Goal: Navigation & Orientation: Find specific page/section

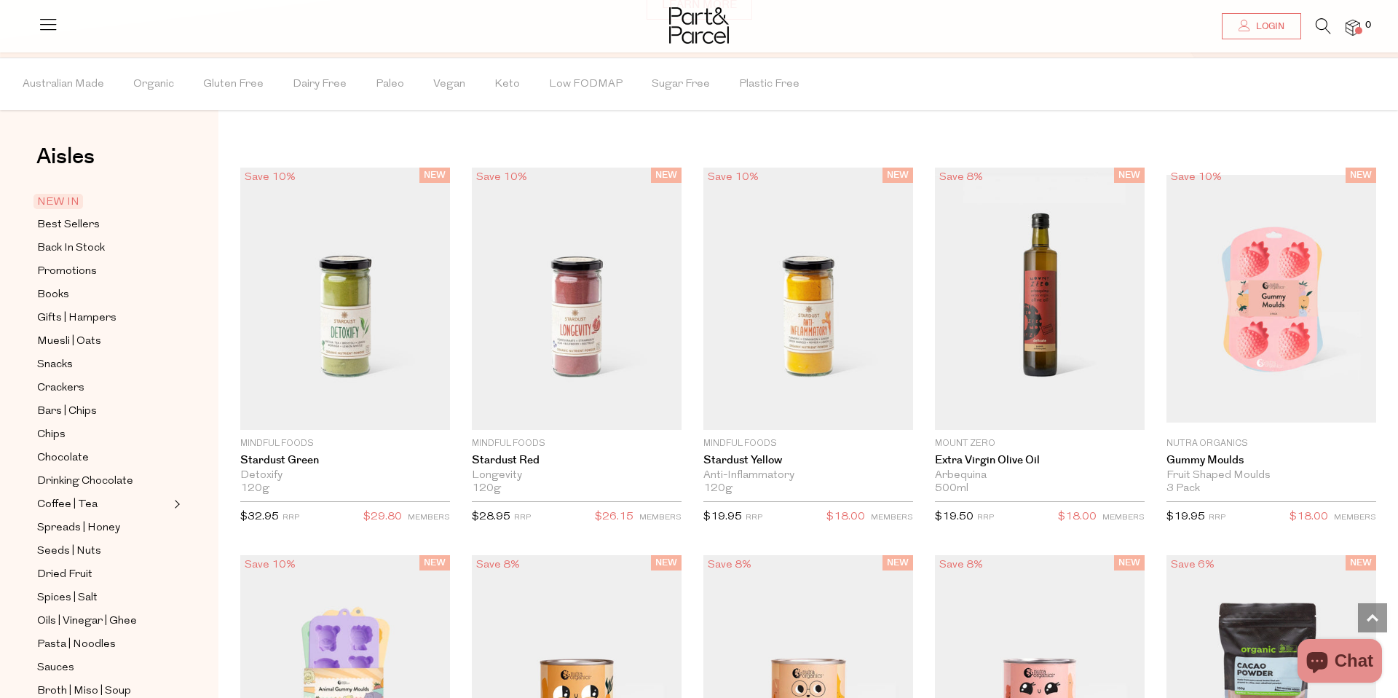
scroll to position [1274, 0]
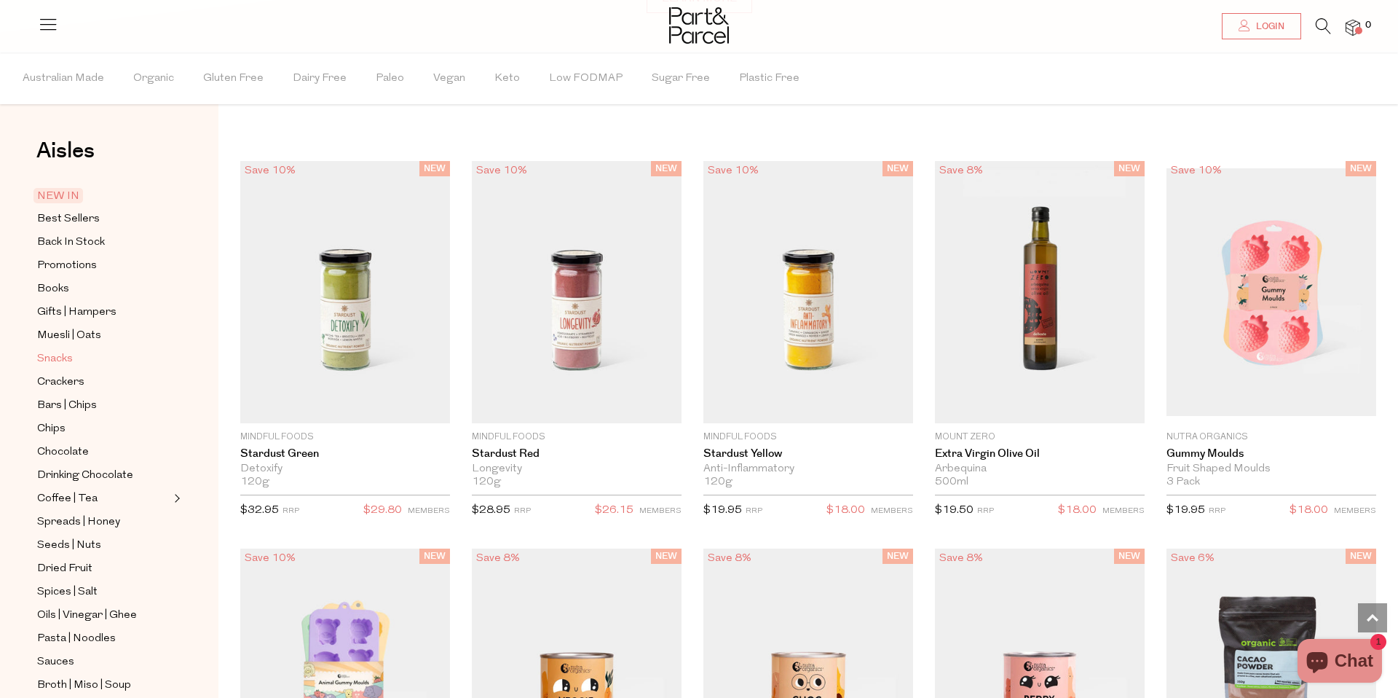
click at [70, 358] on span "Snacks" at bounding box center [55, 358] width 36 height 17
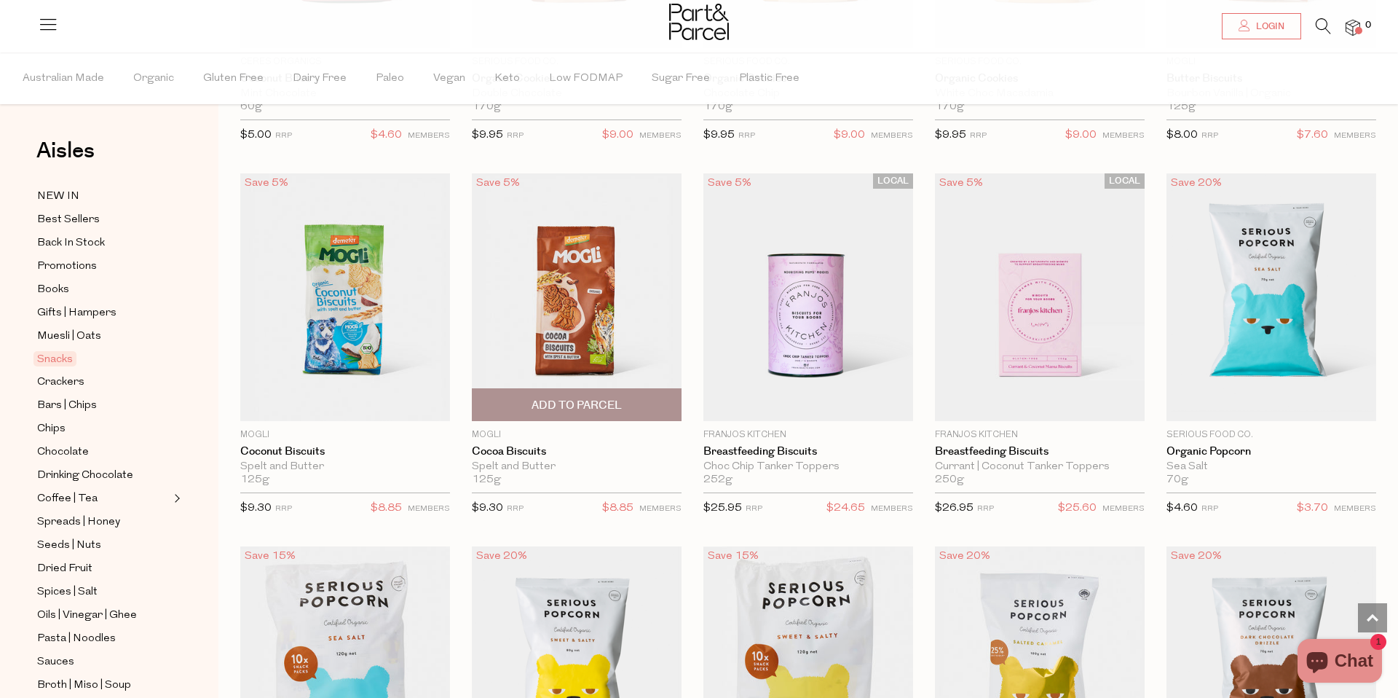
scroll to position [2660, 0]
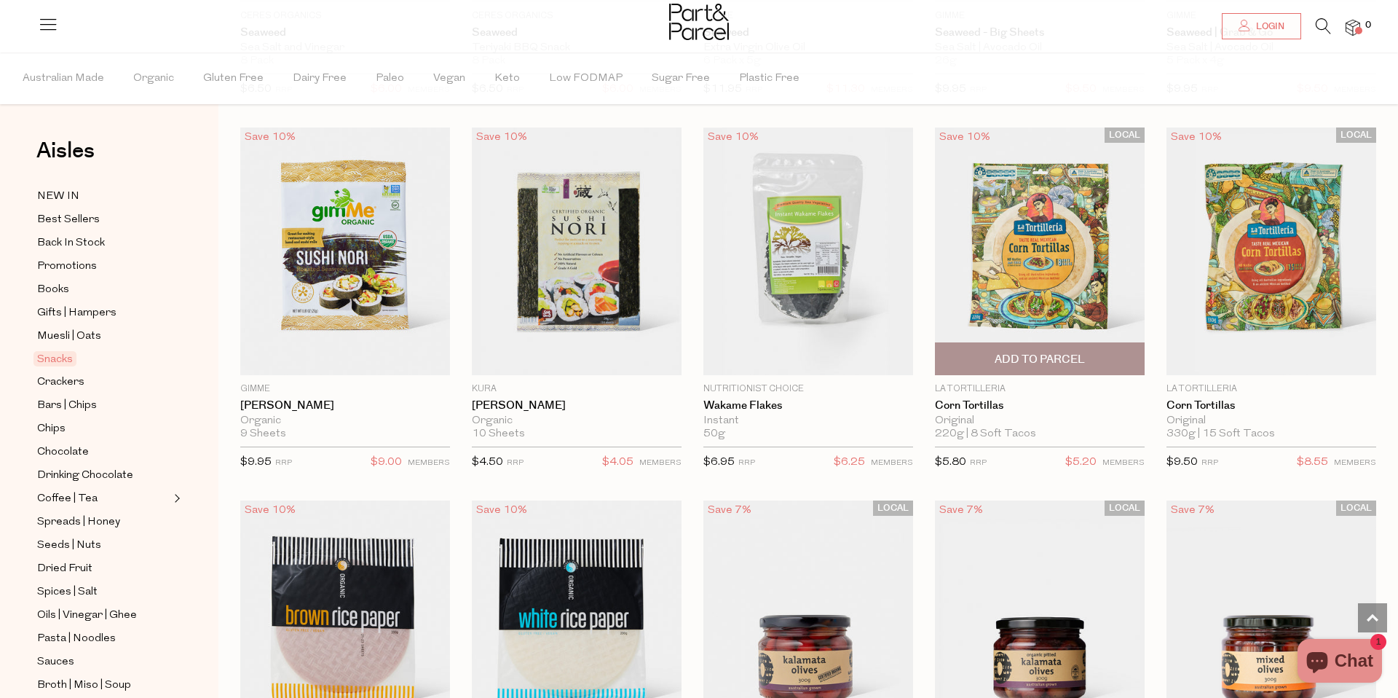
scroll to position [4197, 0]
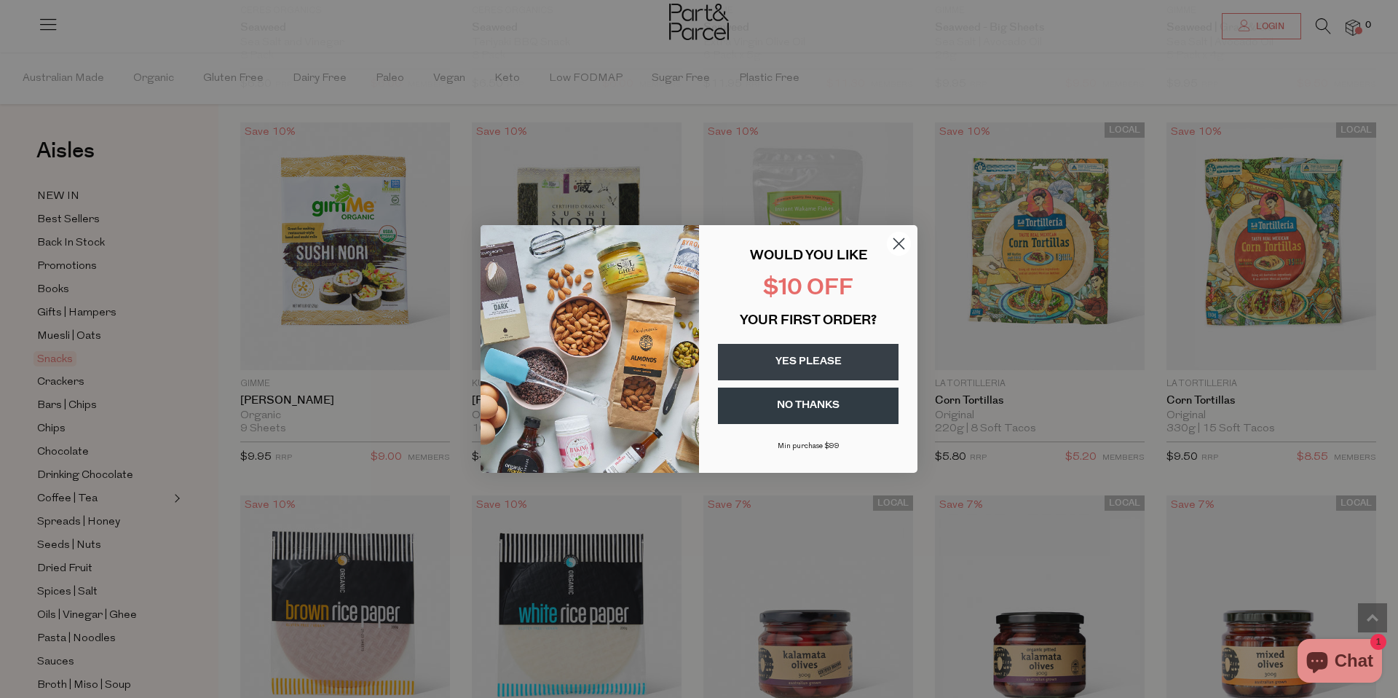
click at [901, 253] on circle "Close dialog" at bounding box center [899, 244] width 24 height 24
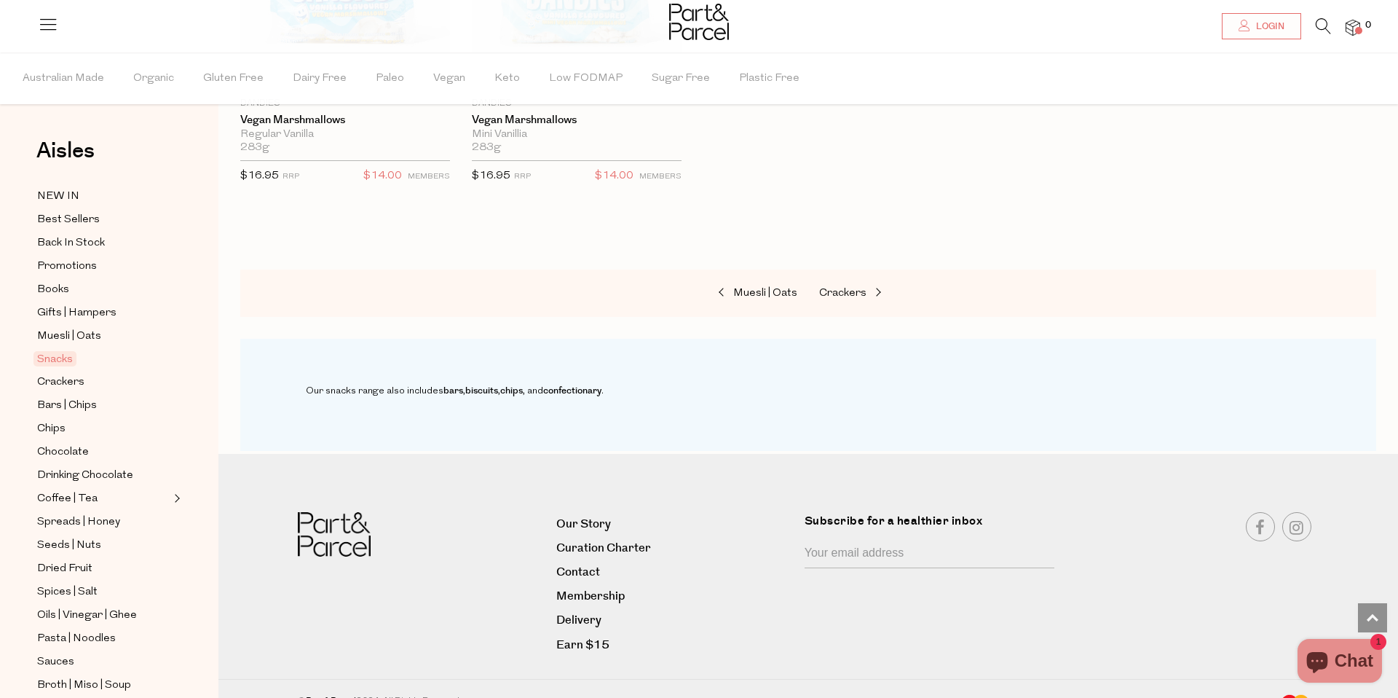
scroll to position [5246, 0]
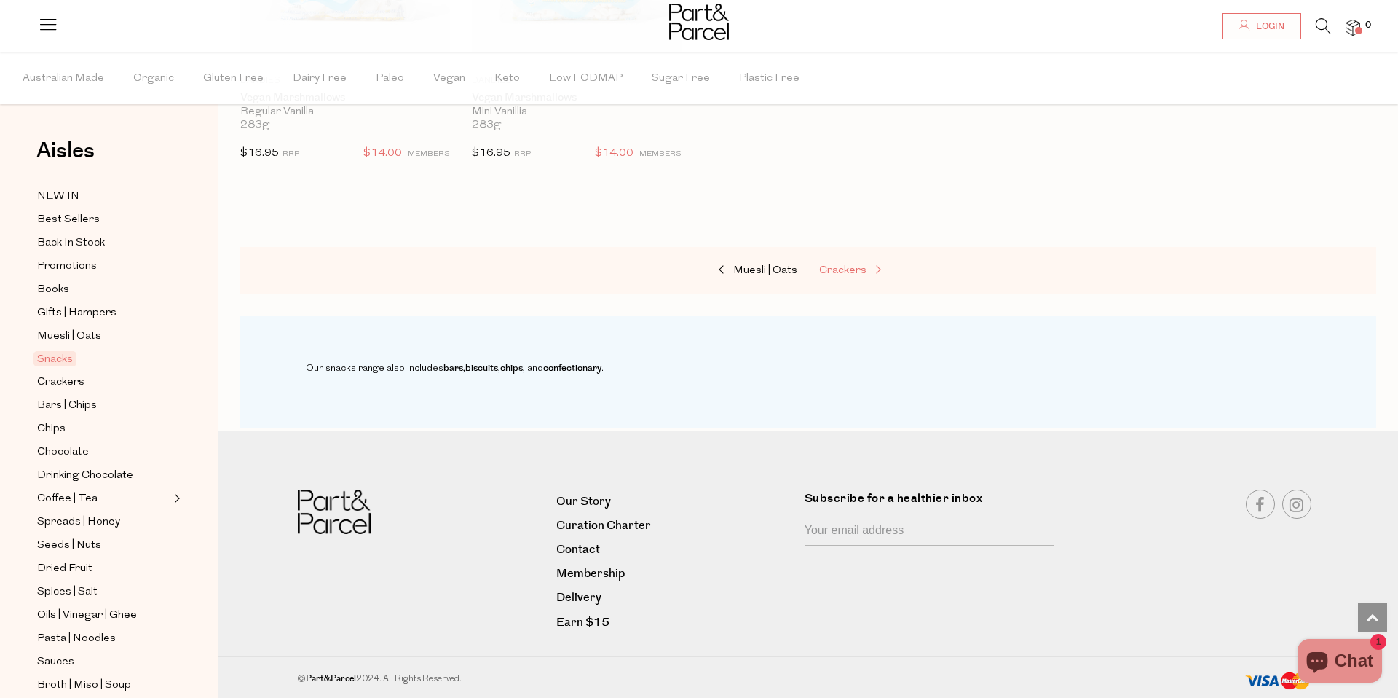
click at [864, 267] on span "Crackers" at bounding box center [842, 270] width 47 height 11
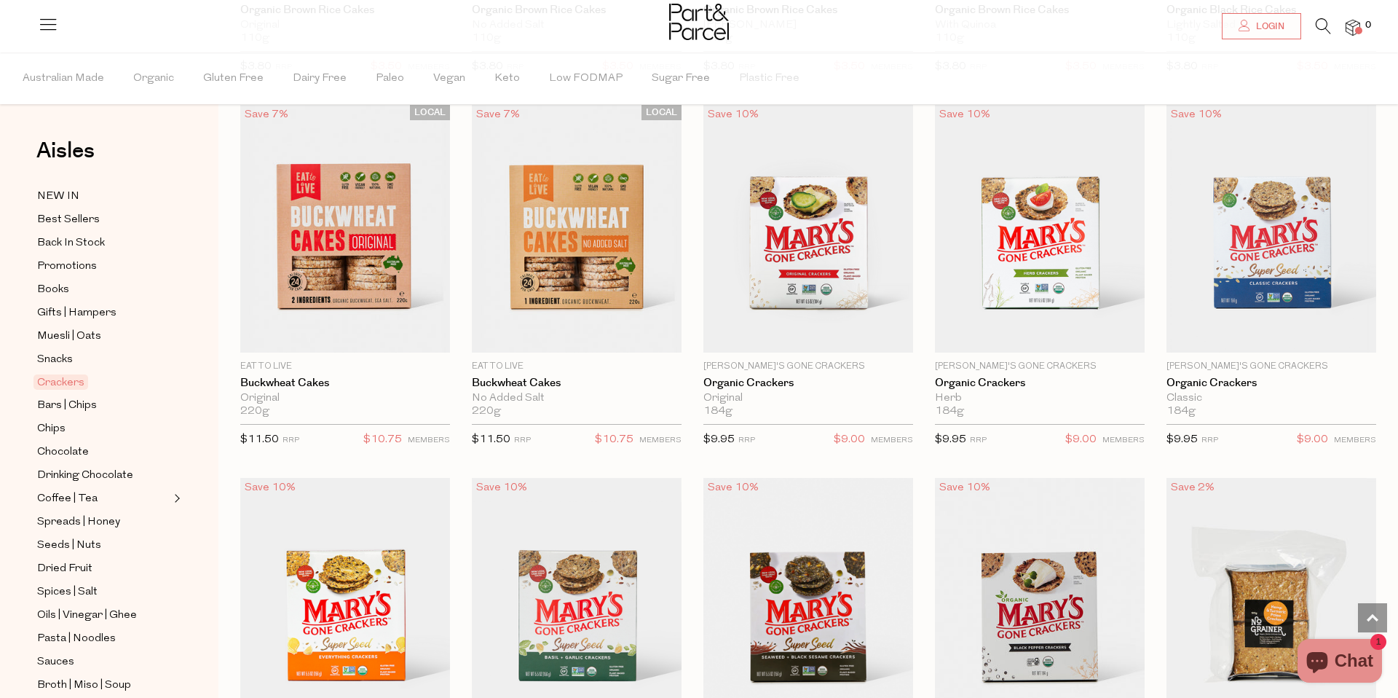
scroll to position [1232, 0]
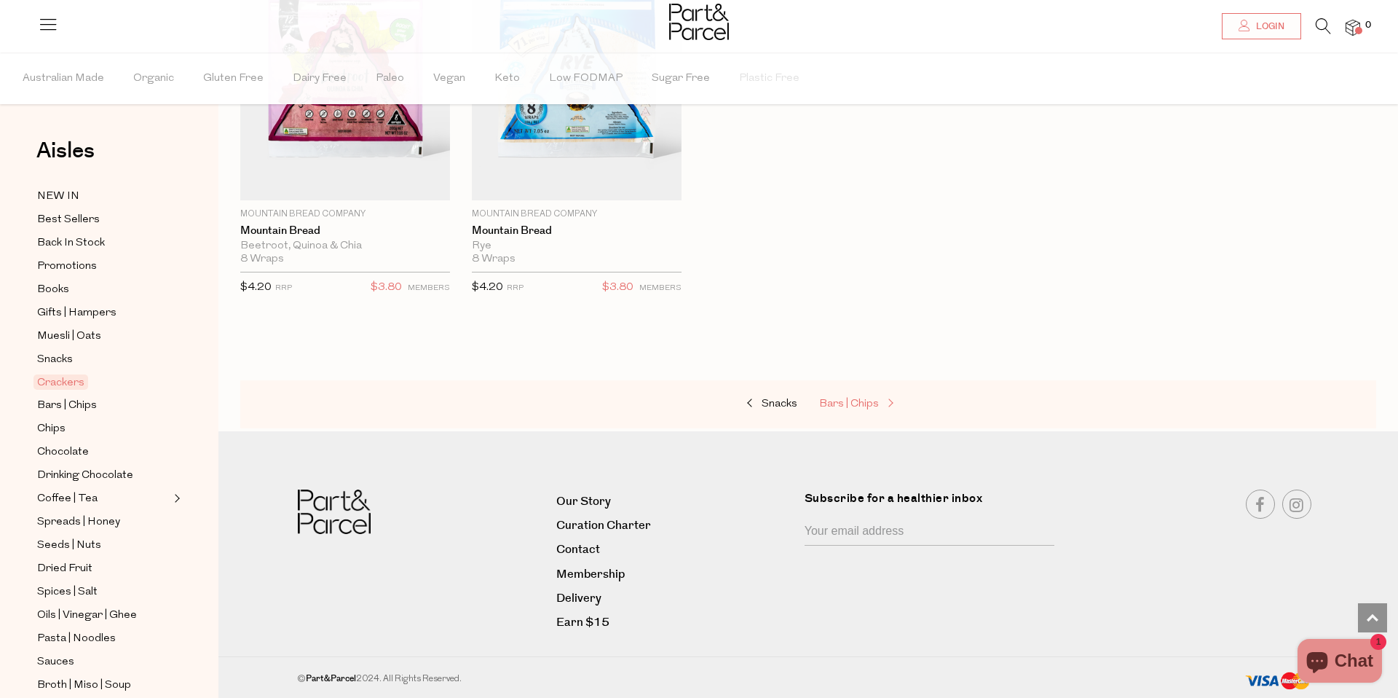
click at [867, 401] on span "Bars | Chips" at bounding box center [849, 403] width 60 height 11
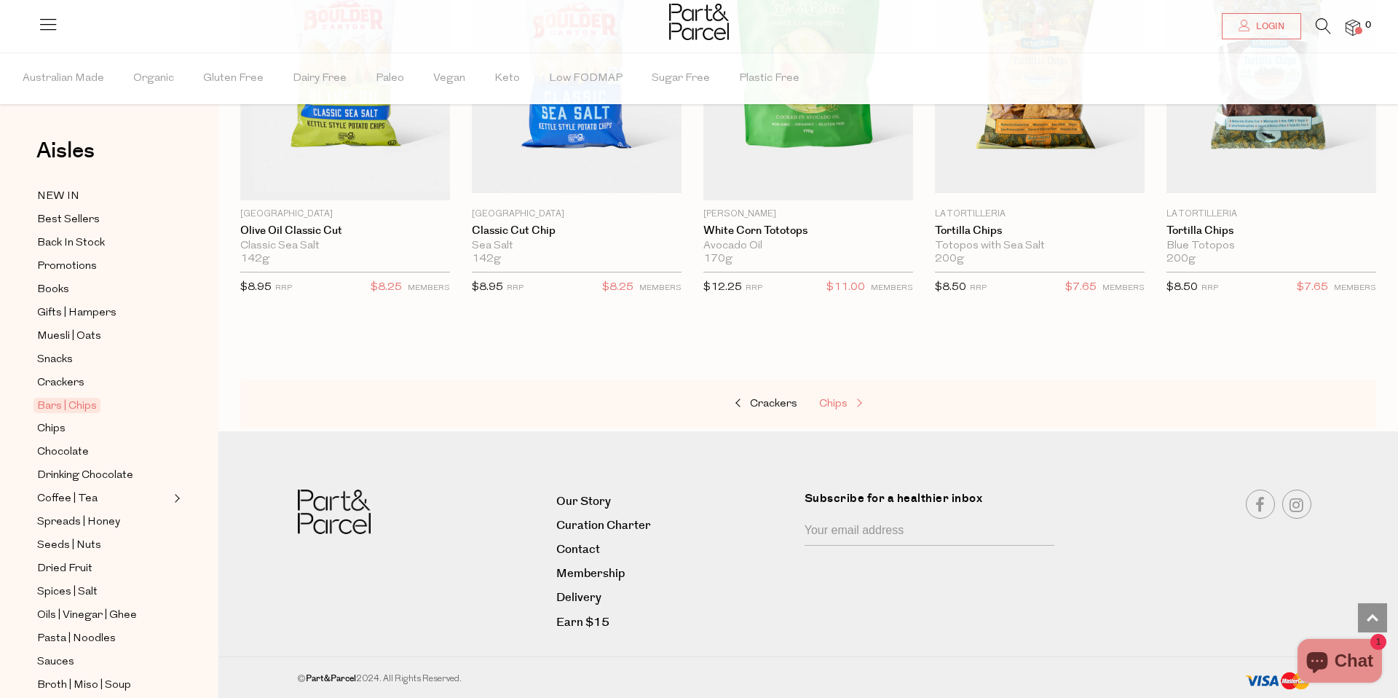
click at [864, 397] on link "Chips" at bounding box center [892, 404] width 146 height 19
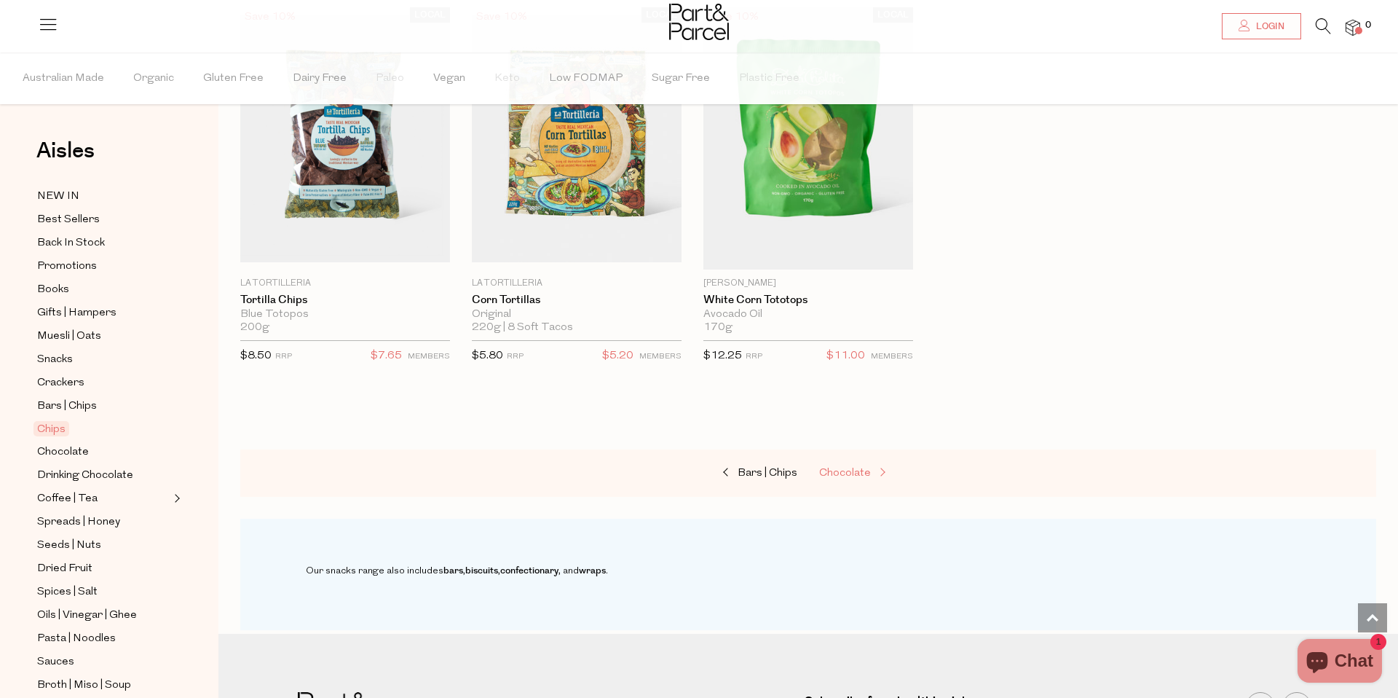
click at [868, 475] on span "Chocolate" at bounding box center [845, 473] width 52 height 11
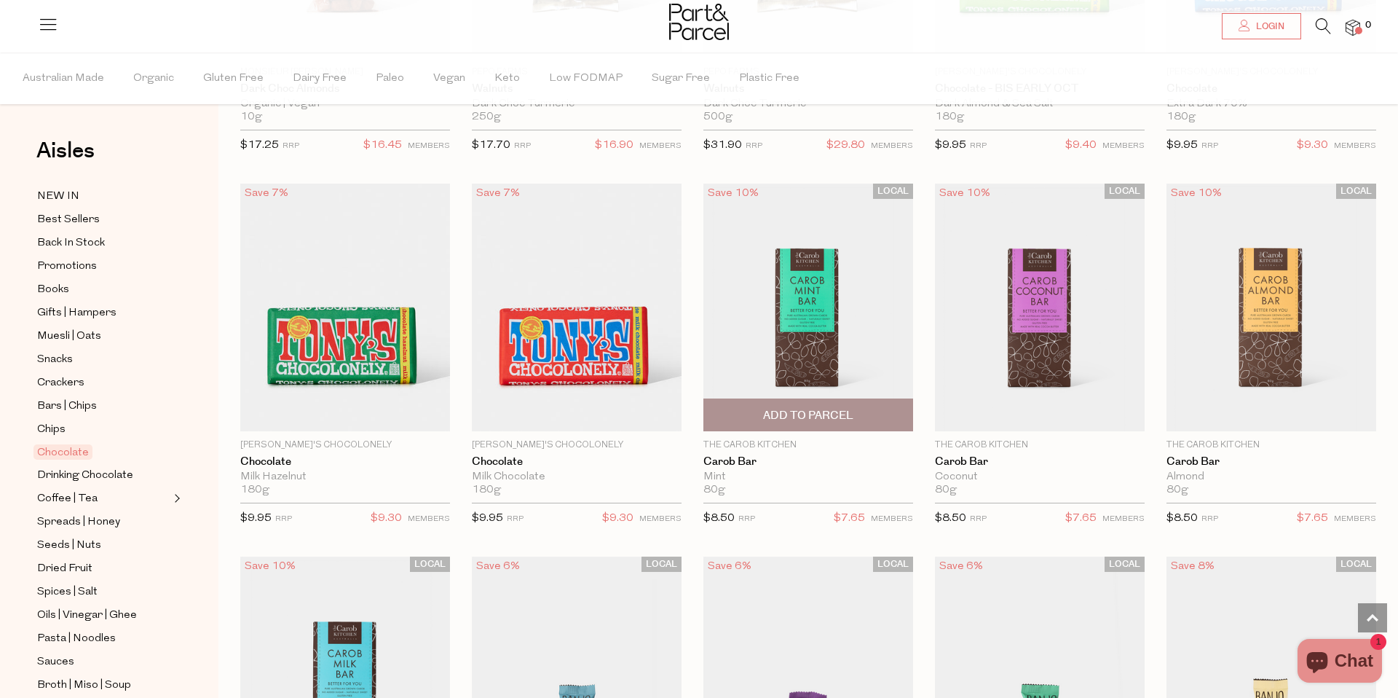
scroll to position [3043, 0]
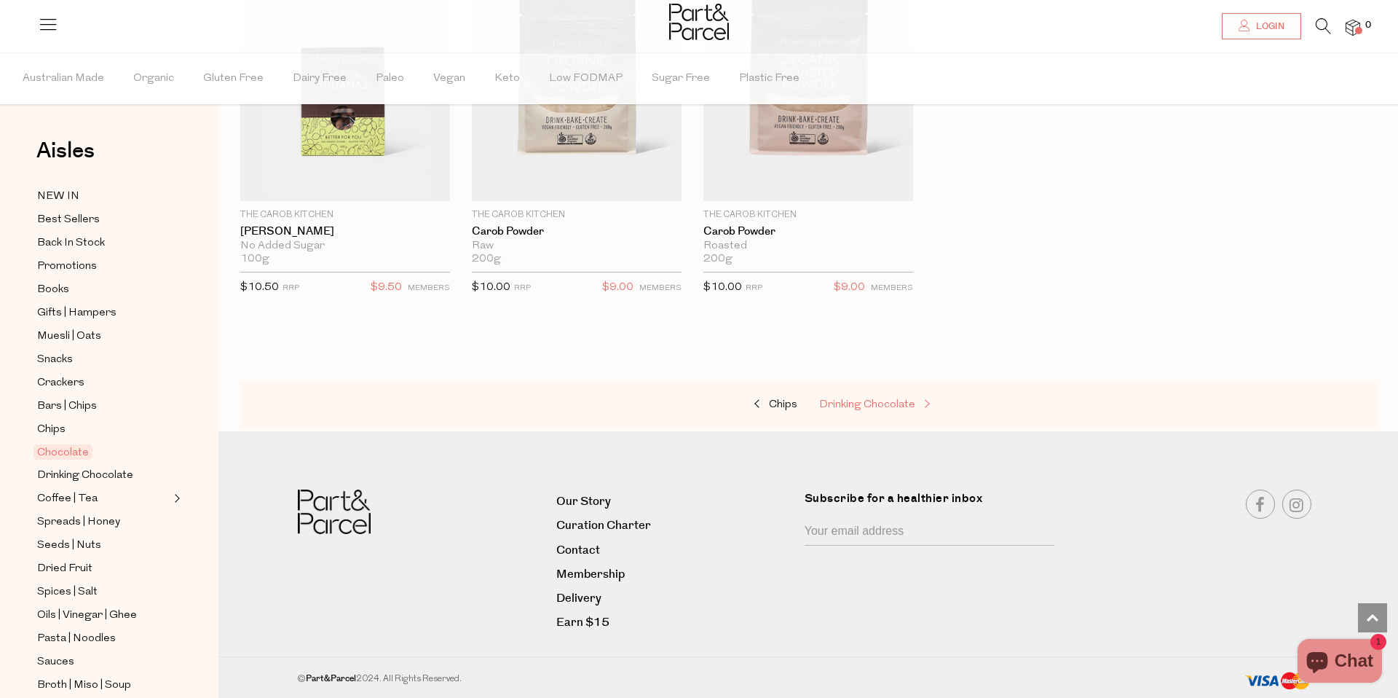
click at [892, 400] on span "Drinking Chocolate" at bounding box center [867, 404] width 96 height 11
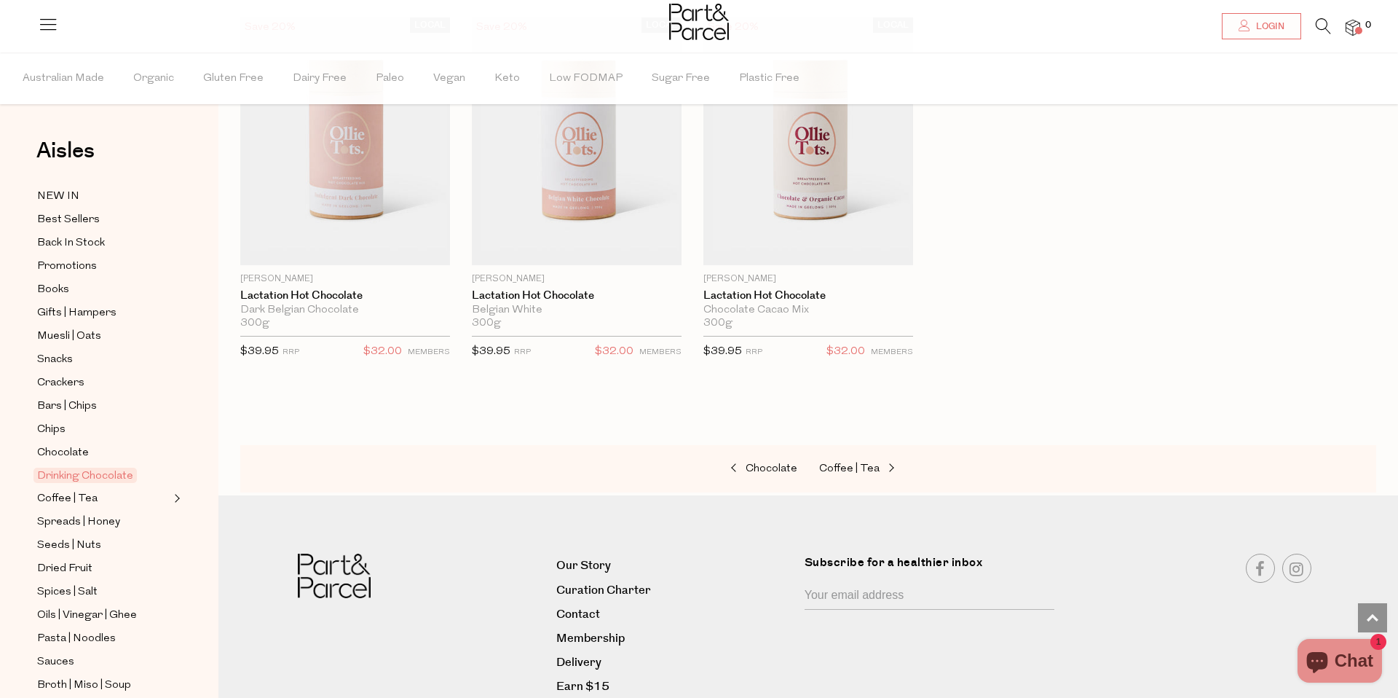
scroll to position [1384, 0]
